Goal: Information Seeking & Learning: Find specific fact

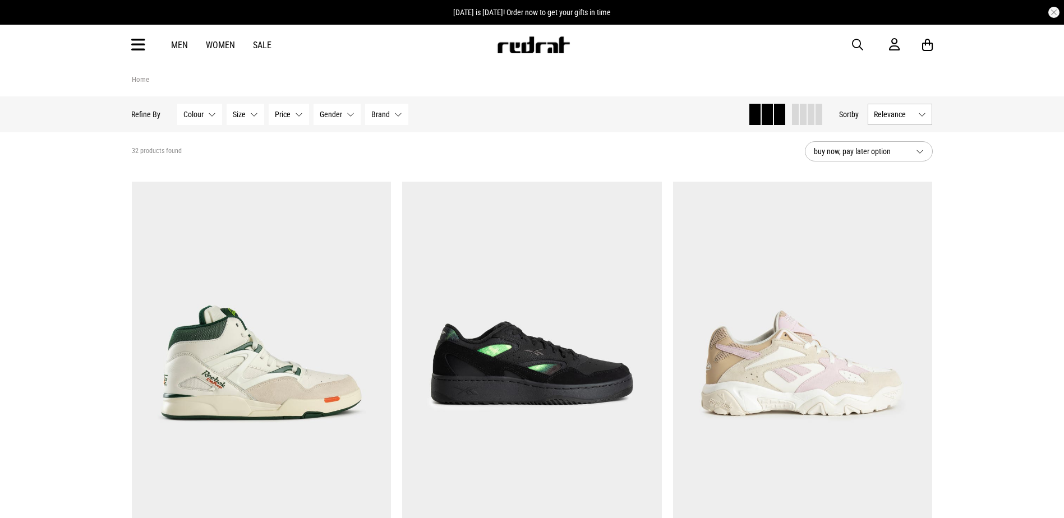
click at [856, 45] on span "button" at bounding box center [857, 44] width 11 height 13
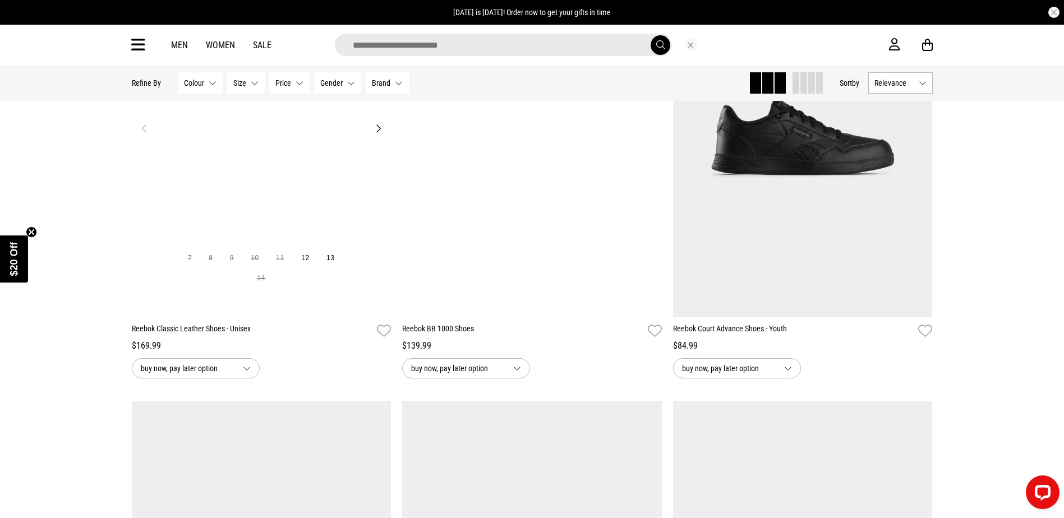
scroll to position [1964, 0]
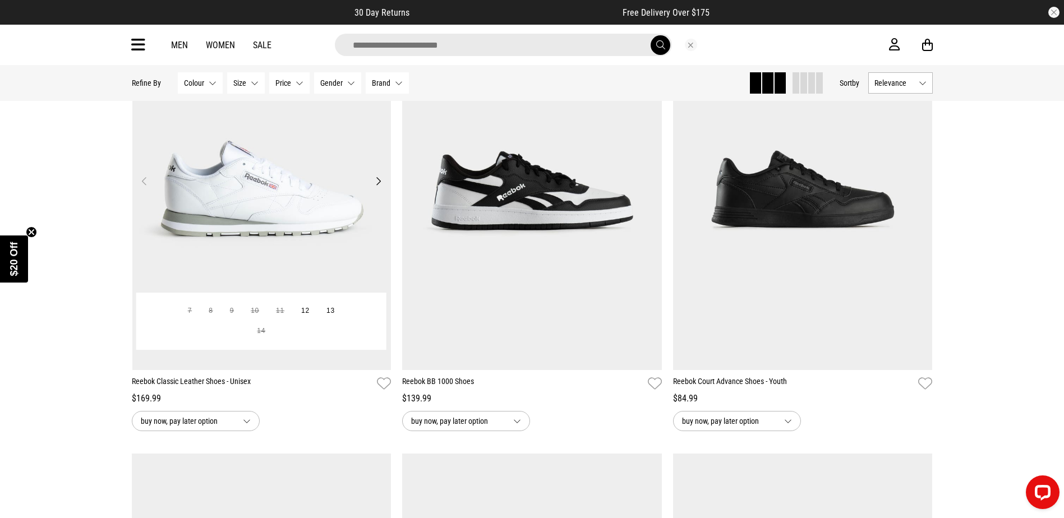
click at [273, 195] on img at bounding box center [262, 188] width 260 height 364
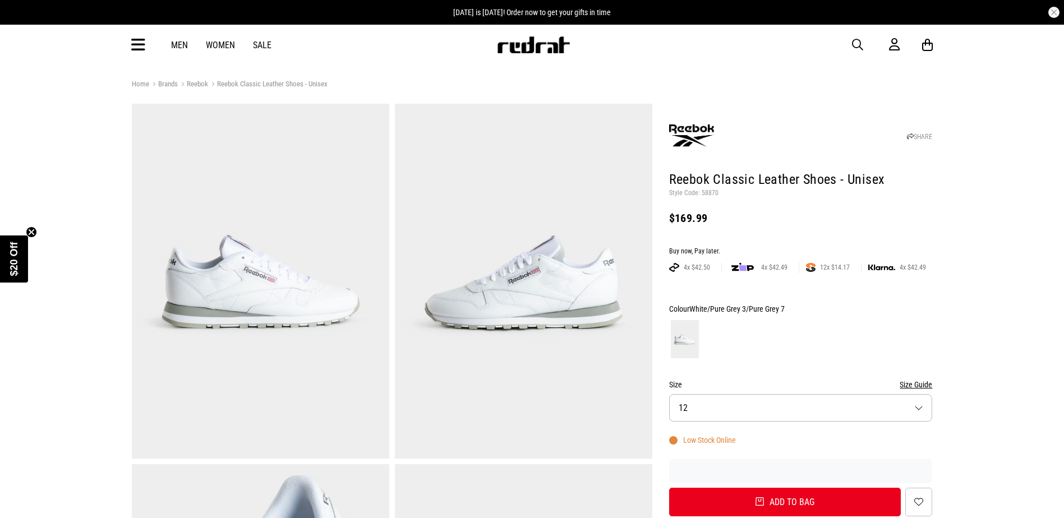
click at [710, 198] on header "SHARE Reebok Classic Leather Shoes - Unisex Style Code: 58870 $169.99" at bounding box center [801, 170] width 264 height 127
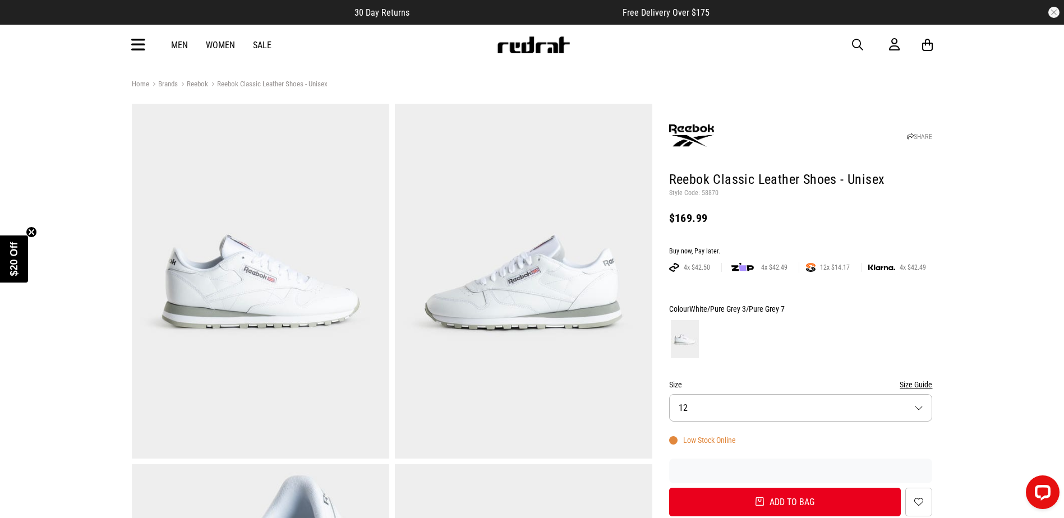
click at [711, 196] on p "Style Code: 58870" at bounding box center [801, 193] width 264 height 9
click at [709, 191] on p "Style Code: 58870" at bounding box center [801, 193] width 264 height 9
click at [710, 192] on p "Style Code: 58870" at bounding box center [801, 193] width 264 height 9
click at [710, 193] on p "Style Code: 58870" at bounding box center [801, 193] width 264 height 9
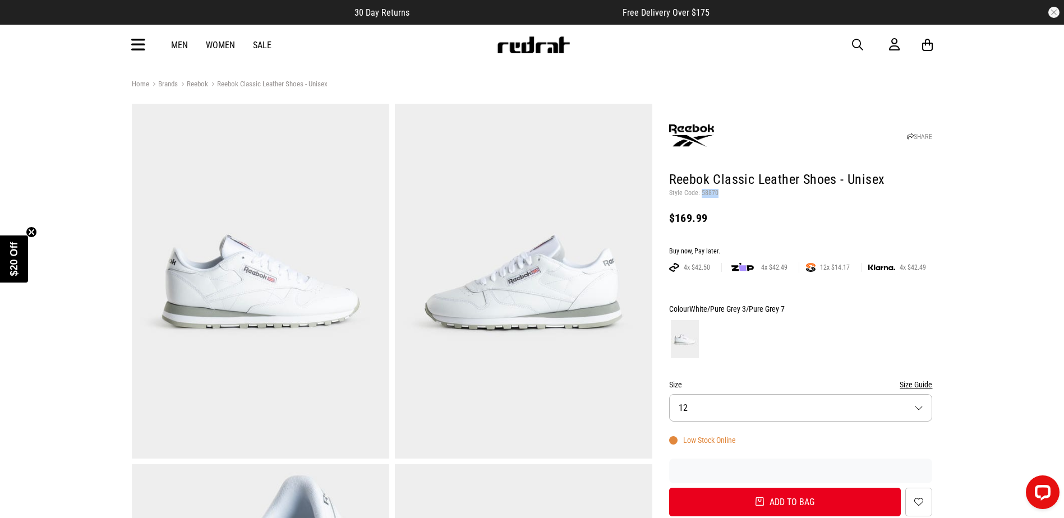
copy p "58870"
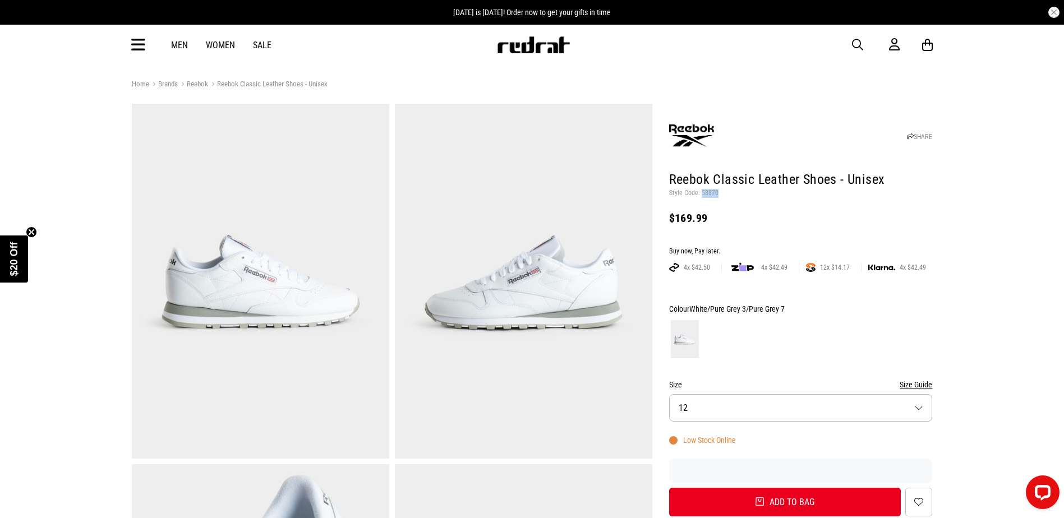
click at [857, 45] on span "button" at bounding box center [857, 44] width 11 height 13
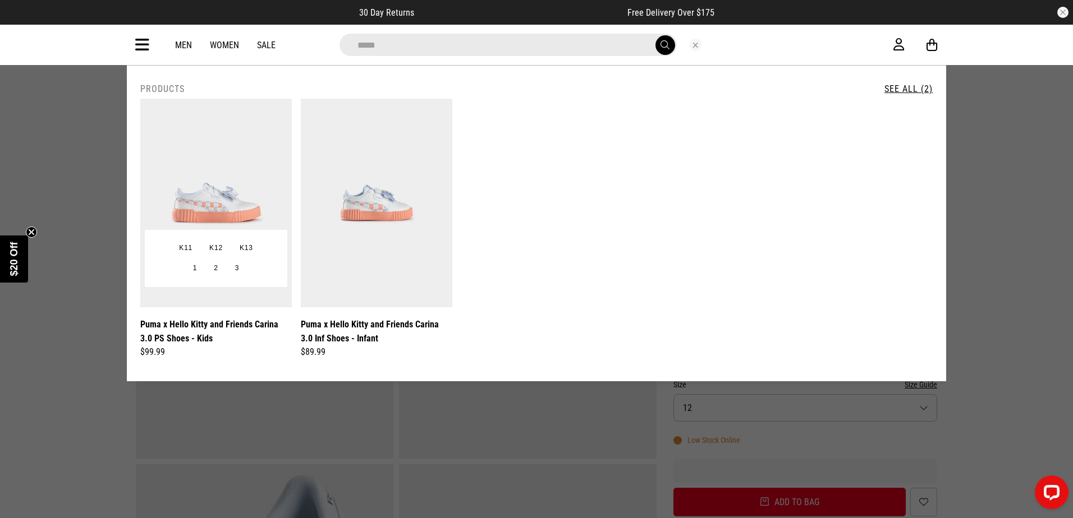
type input "*****"
click at [209, 163] on img at bounding box center [215, 203] width 151 height 209
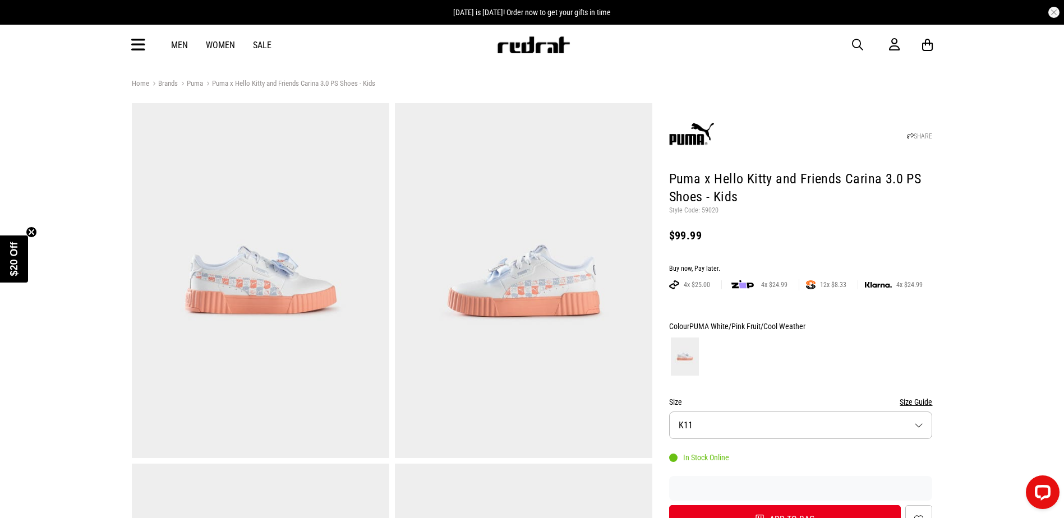
click at [701, 208] on p "Style Code: 59020" at bounding box center [801, 210] width 264 height 9
copy p "59020"
